Goal: Task Accomplishment & Management: Use online tool/utility

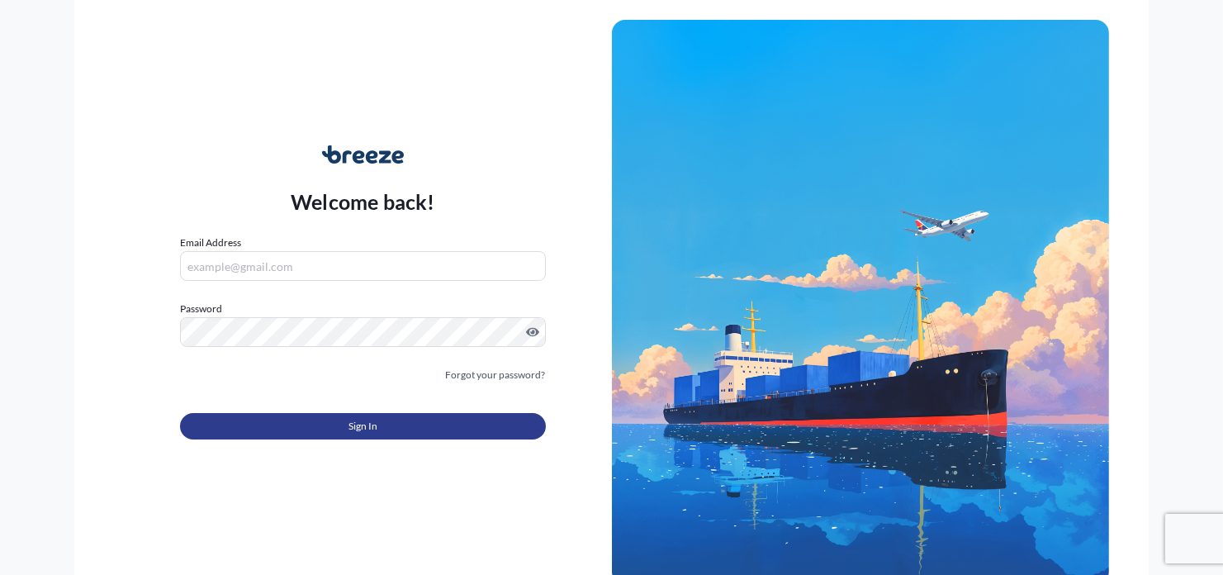
type input "[PERSON_NAME][EMAIL_ADDRESS][PERSON_NAME][DOMAIN_NAME]"
click at [278, 434] on button "Sign In" at bounding box center [362, 426] width 365 height 26
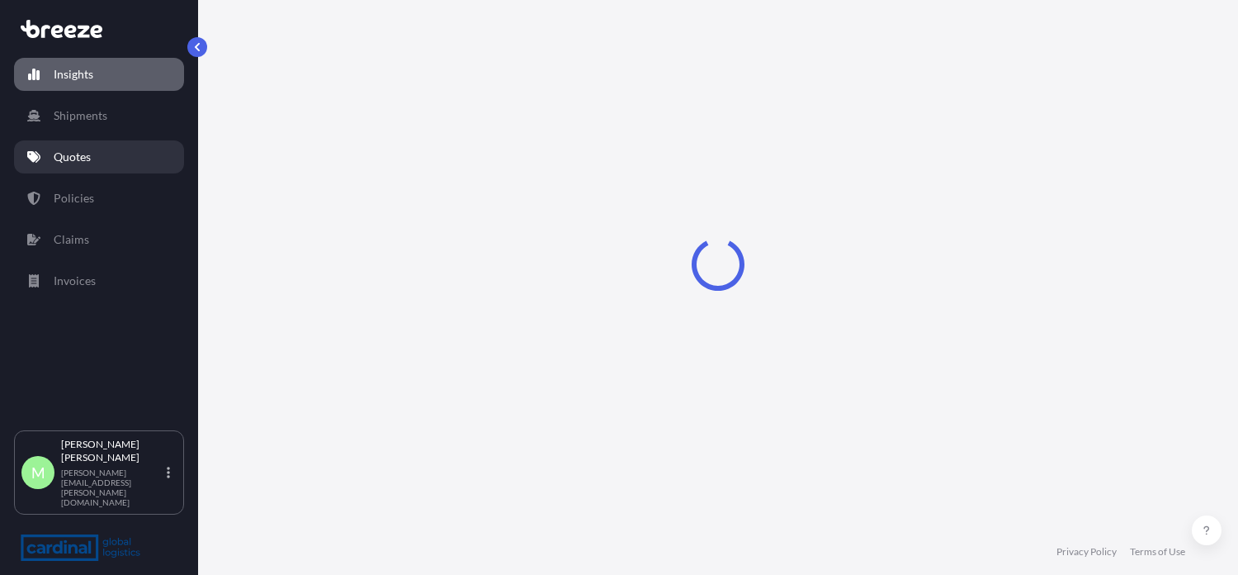
click at [89, 163] on p "Quotes" at bounding box center [72, 157] width 37 height 17
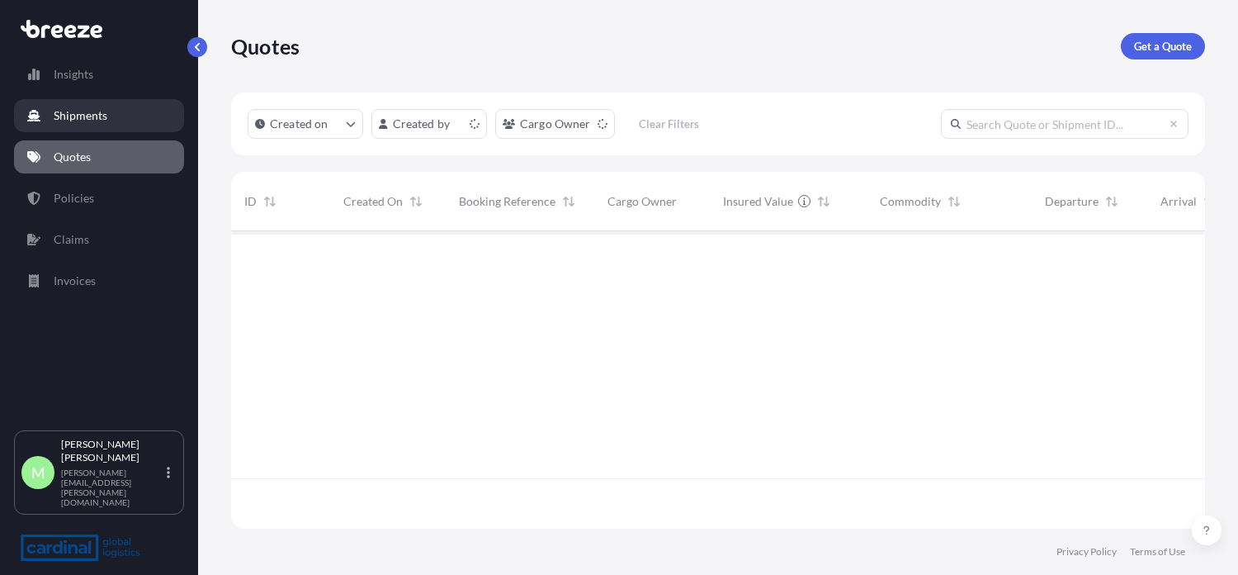
scroll to position [291, 958]
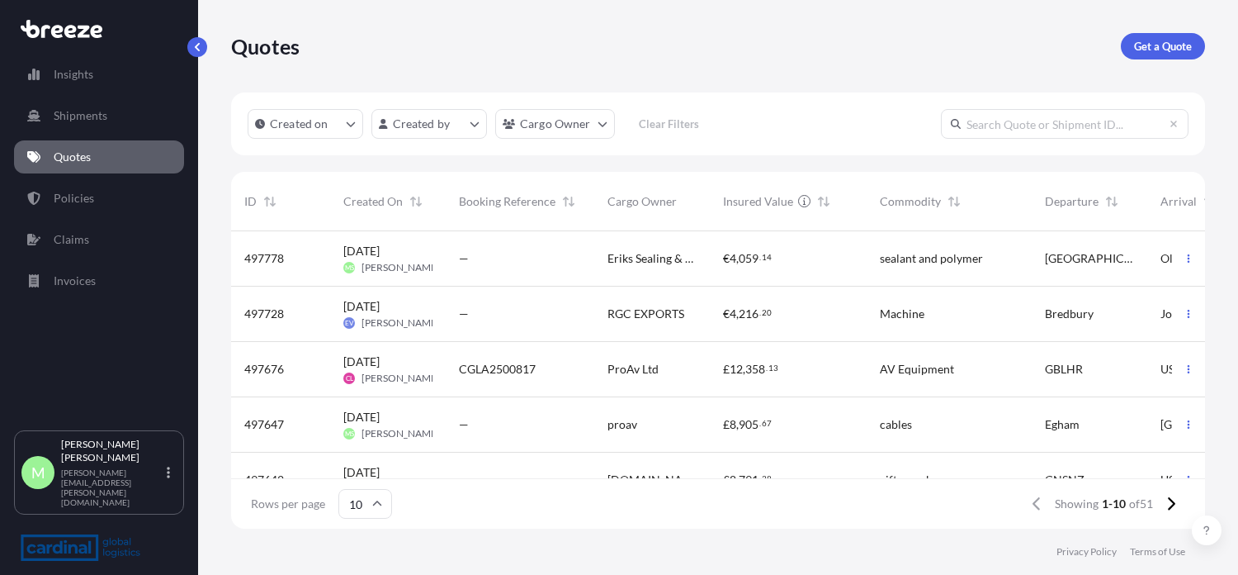
click at [482, 266] on div "—" at bounding box center [520, 258] width 122 height 17
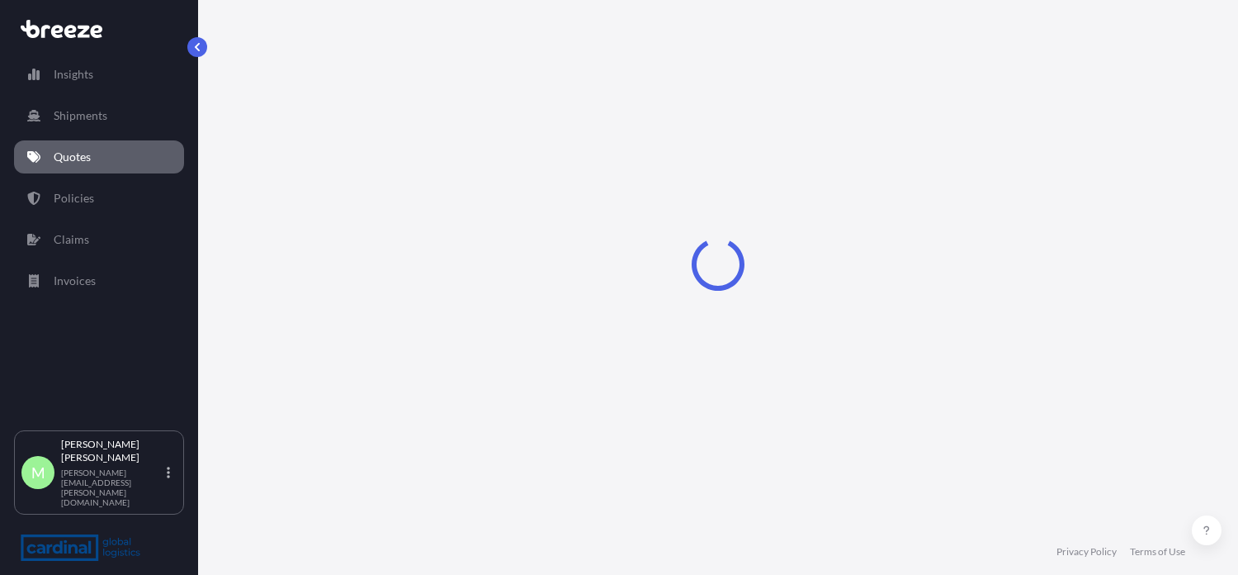
select select "Road"
select select "1"
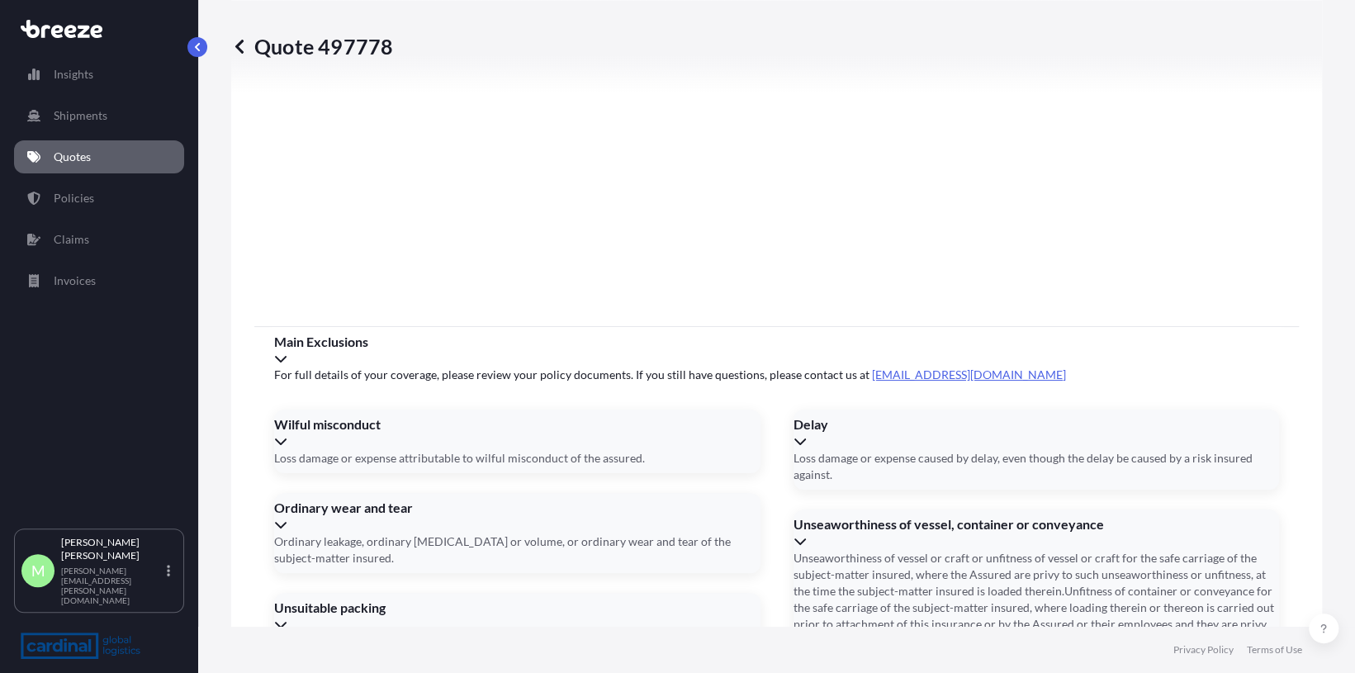
scroll to position [1946, 0]
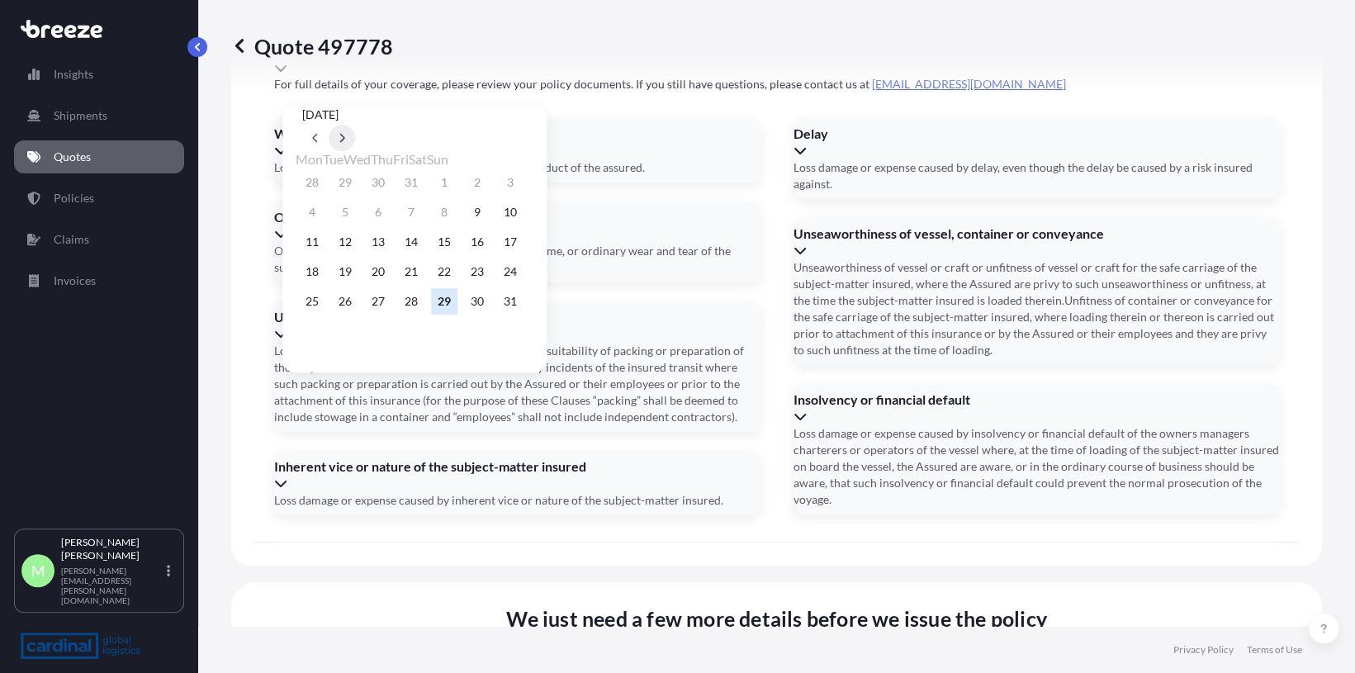
click at [355, 125] on button at bounding box center [342, 138] width 26 height 26
click at [305, 184] on button "1" at bounding box center [312, 182] width 26 height 26
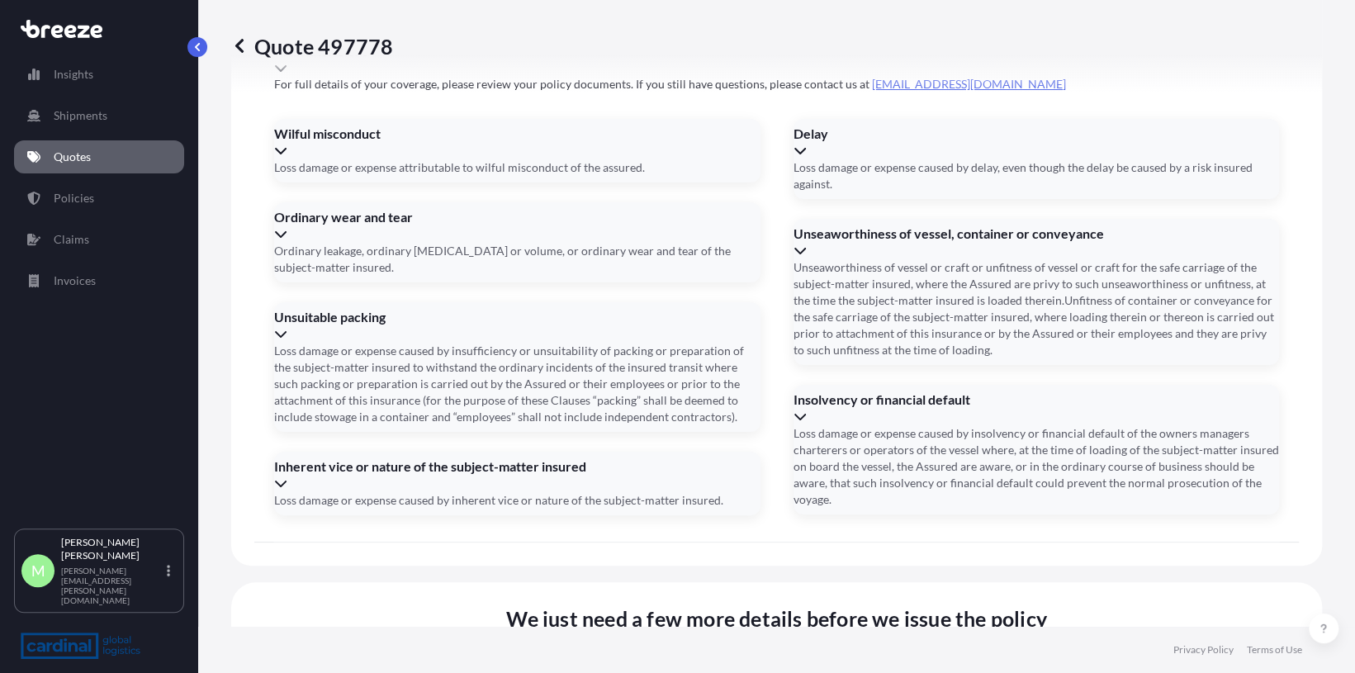
type input "[DATE]"
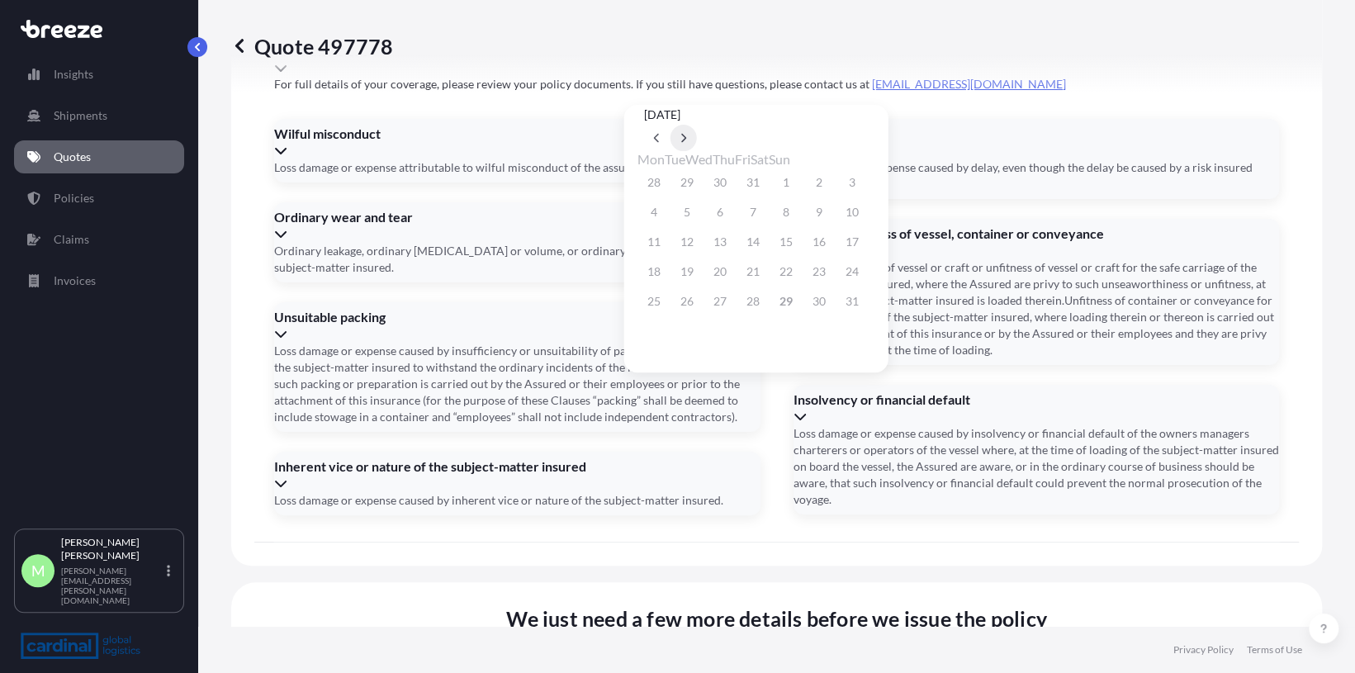
click at [697, 125] on button at bounding box center [683, 138] width 26 height 26
click at [674, 215] on div "8 9 10 11 12 13 14" at bounding box center [756, 212] width 238 height 30
click at [683, 214] on button "9" at bounding box center [687, 212] width 26 height 26
type input "[DATE]"
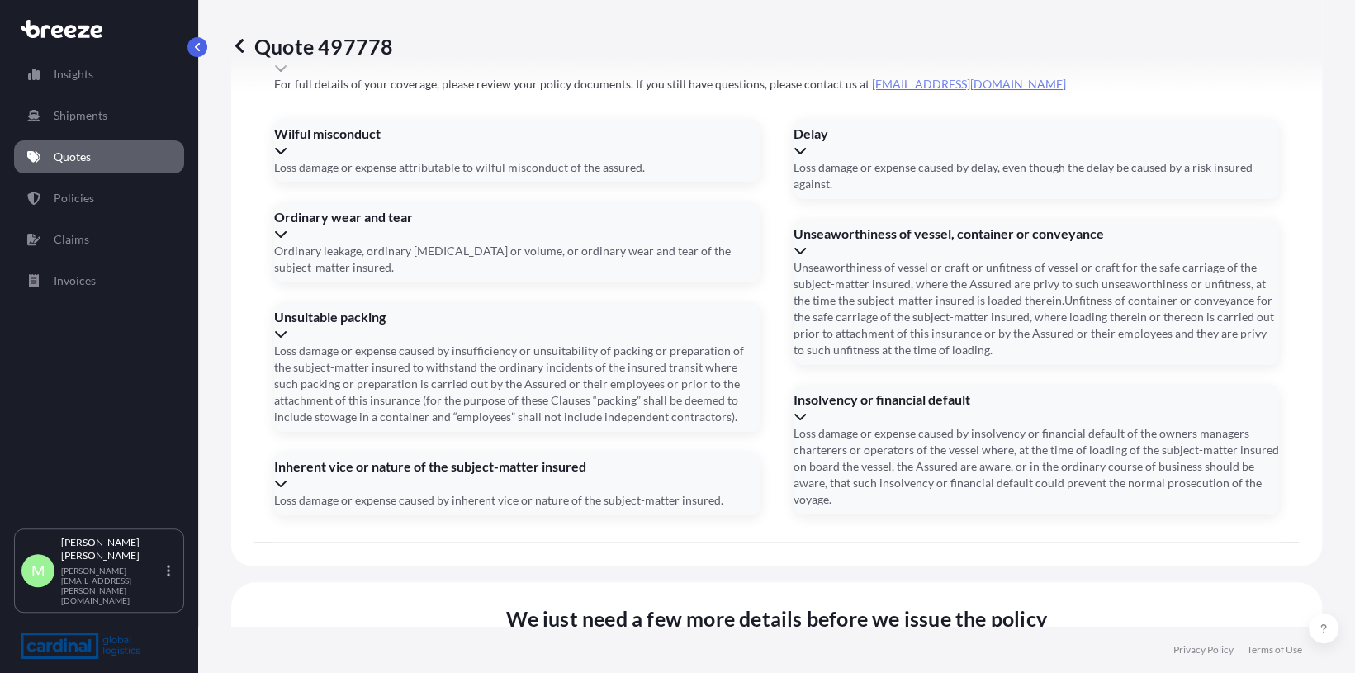
type input "8PIR5080060"
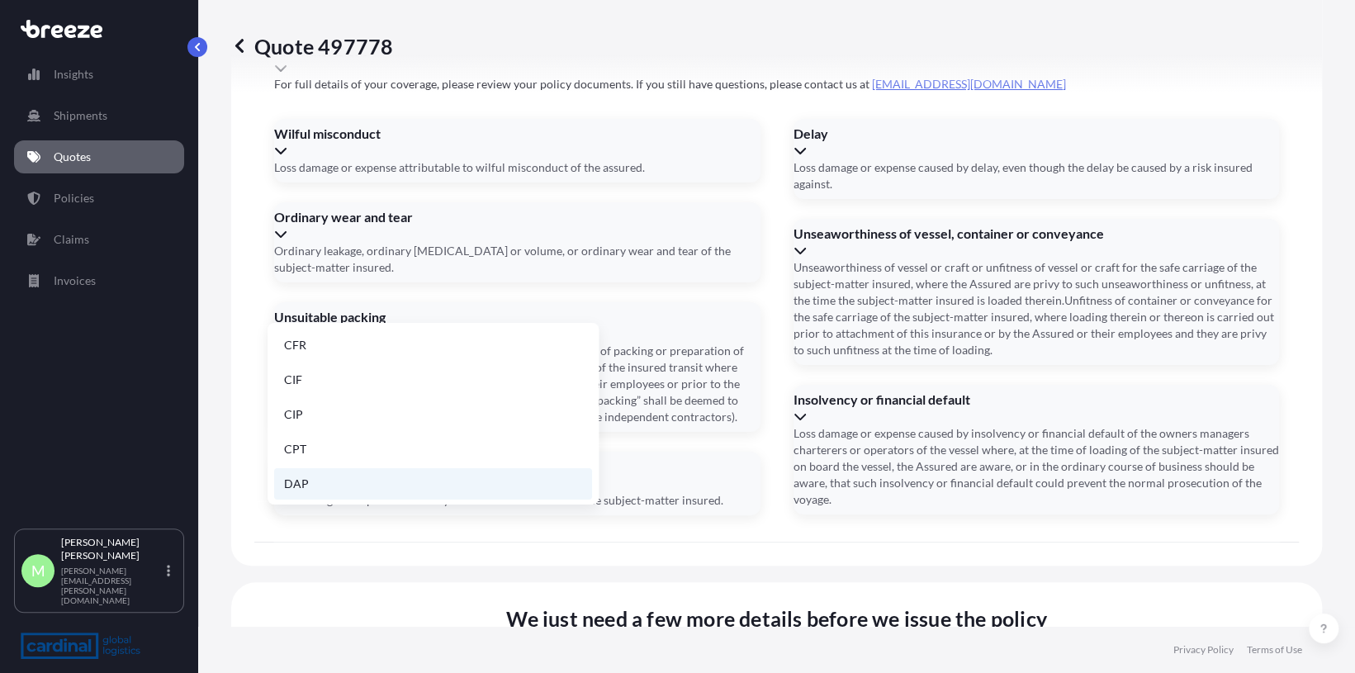
click at [332, 474] on li "DAP" at bounding box center [433, 483] width 318 height 31
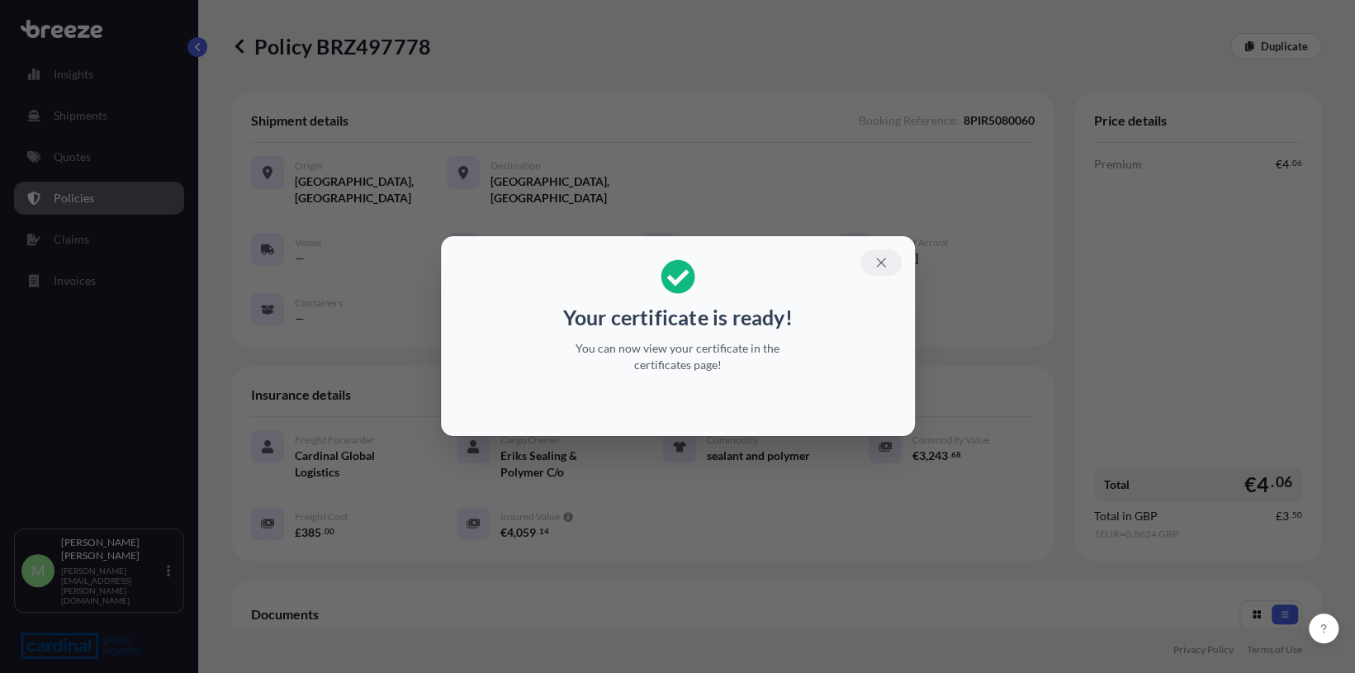
click at [874, 266] on icon "button" at bounding box center [880, 262] width 15 height 15
